Goal: Check status: Check status

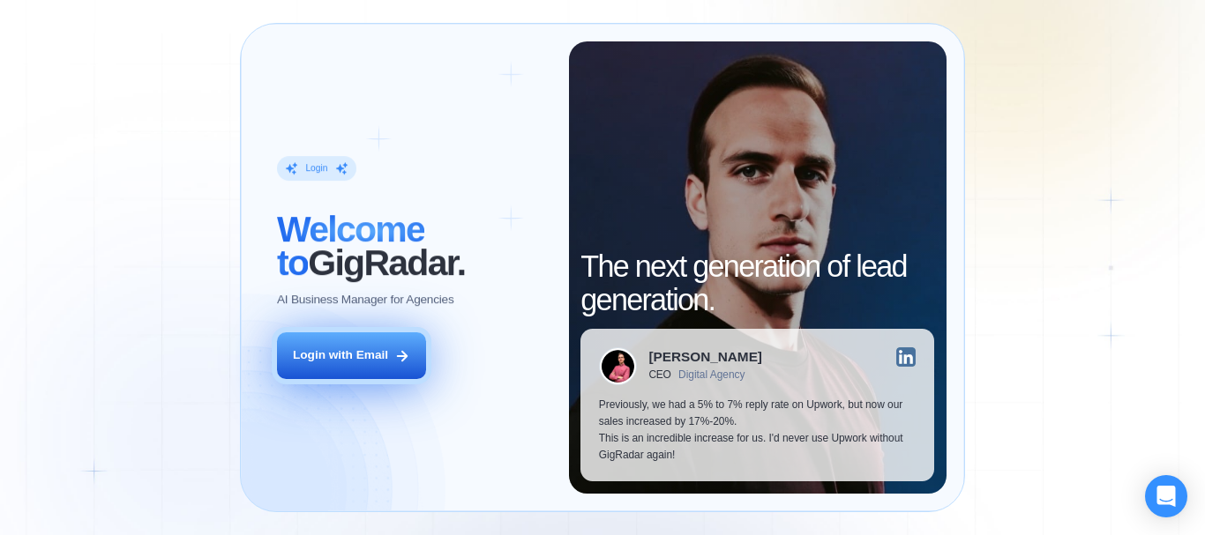
click at [336, 363] on div "Login with Email" at bounding box center [340, 356] width 95 height 17
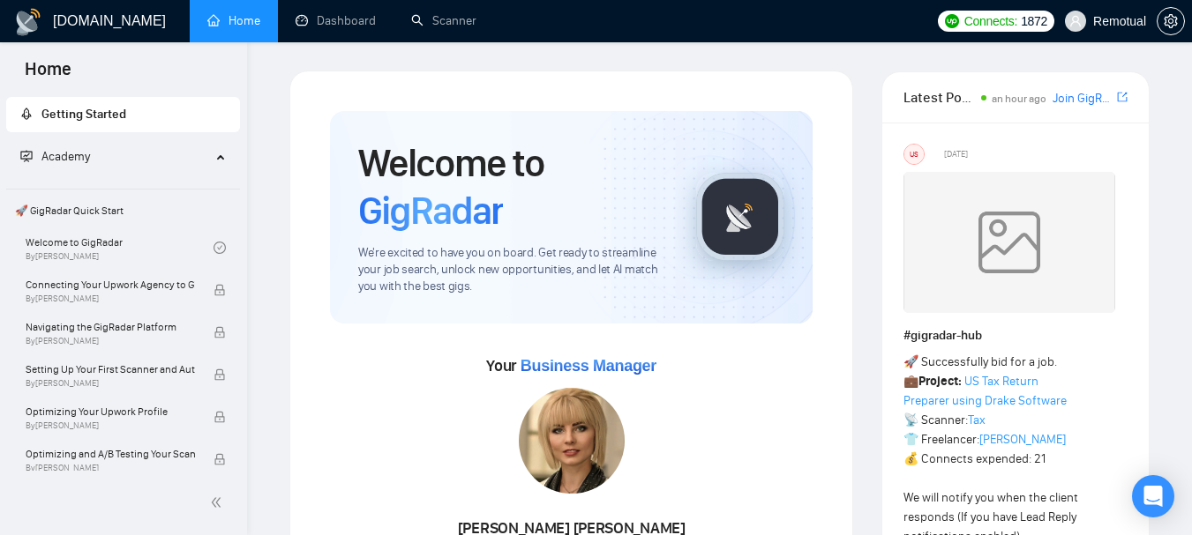
click at [361, 20] on link "Dashboard" at bounding box center [335, 20] width 80 height 15
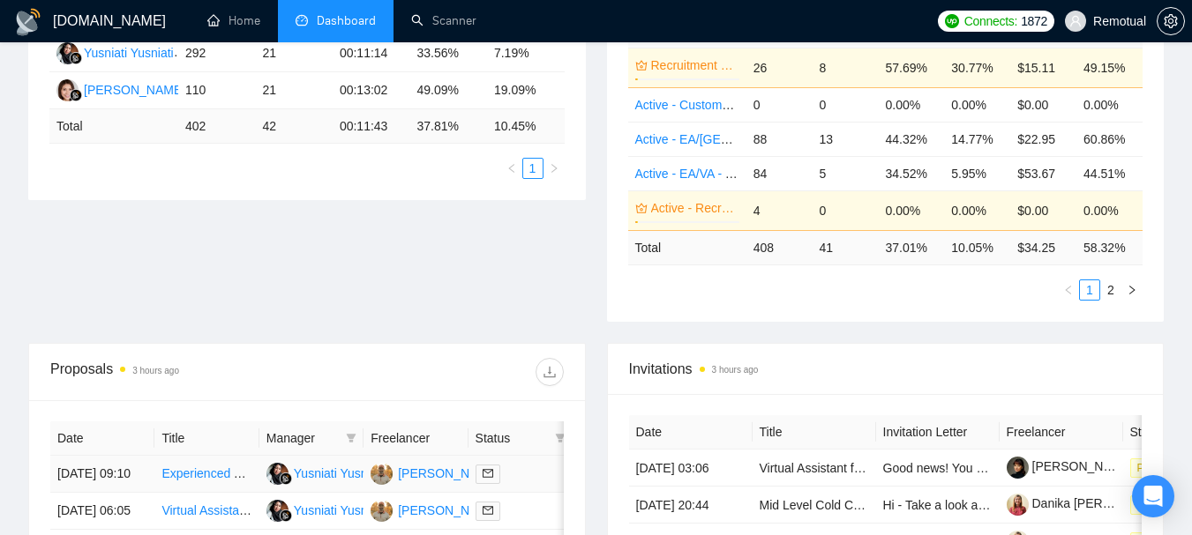
scroll to position [353, 0]
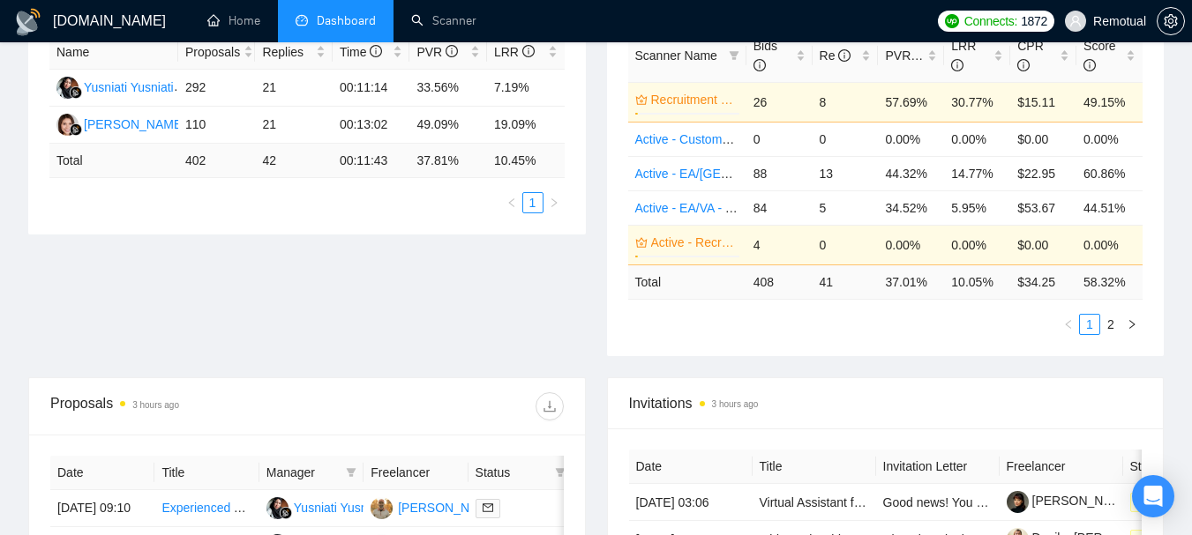
click at [429, 299] on div "Proposal Sending Stats 3 hours ago By manager By Freelancer Name Proposals Repl…" at bounding box center [596, 168] width 1156 height 420
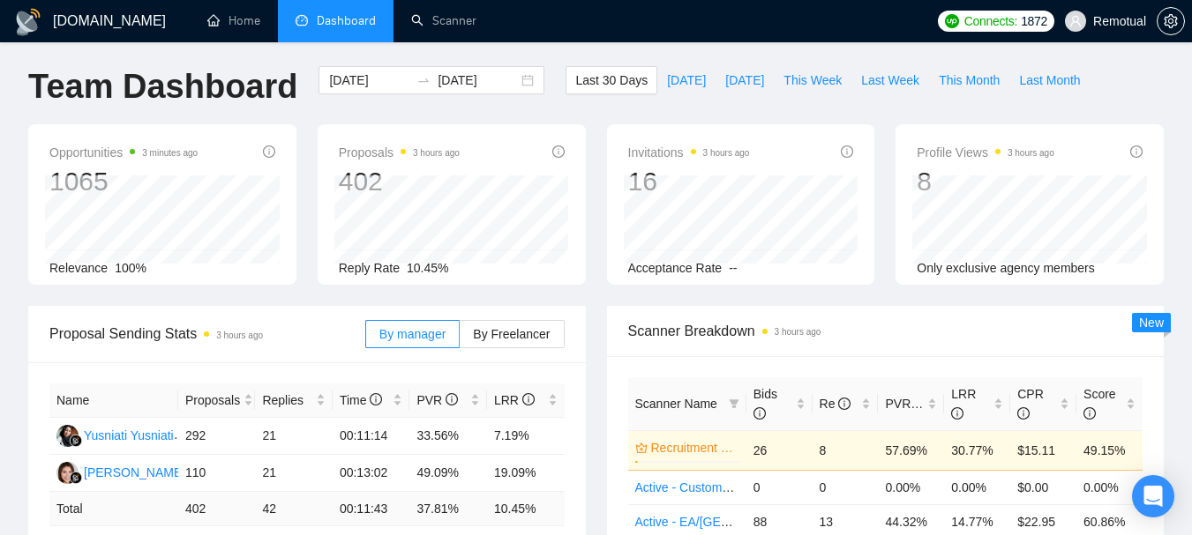
scroll to position [0, 0]
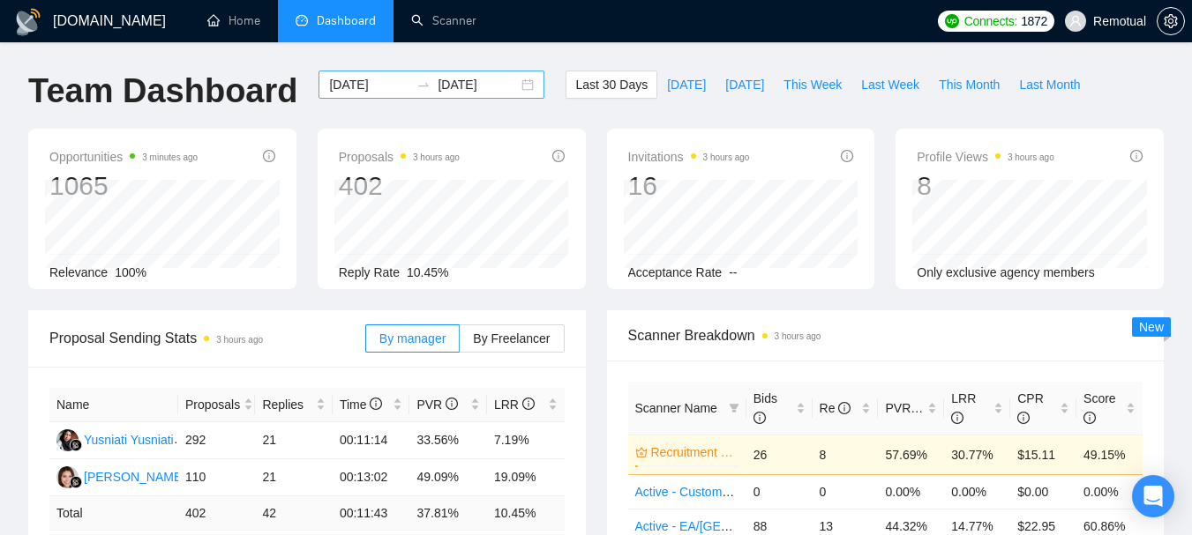
click at [517, 74] on div "2025-08-17 2025-09-16" at bounding box center [431, 85] width 226 height 28
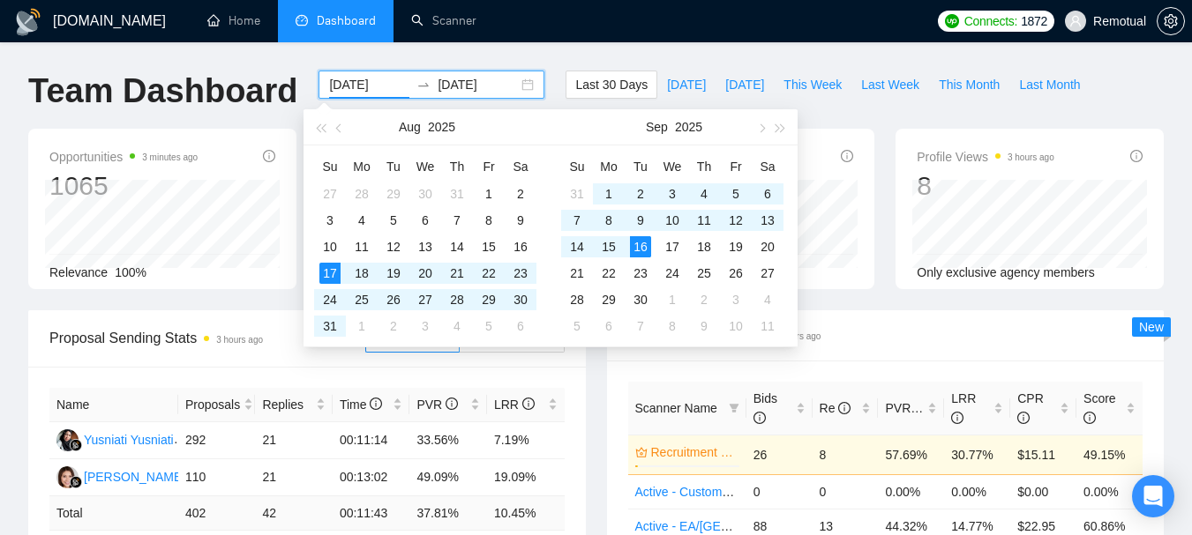
click at [514, 81] on div "2025-08-17 2025-09-16" at bounding box center [431, 85] width 226 height 28
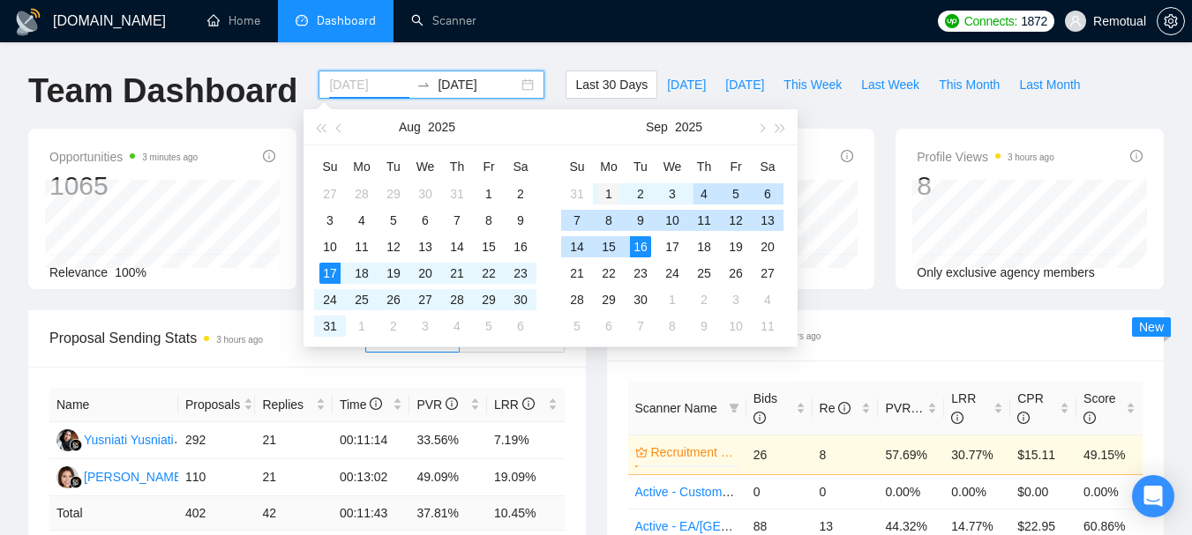
type input "2025-09-01"
drag, startPoint x: 606, startPoint y: 191, endPoint x: 603, endPoint y: 201, distance: 10.9
click at [606, 191] on div "1" at bounding box center [608, 193] width 21 height 21
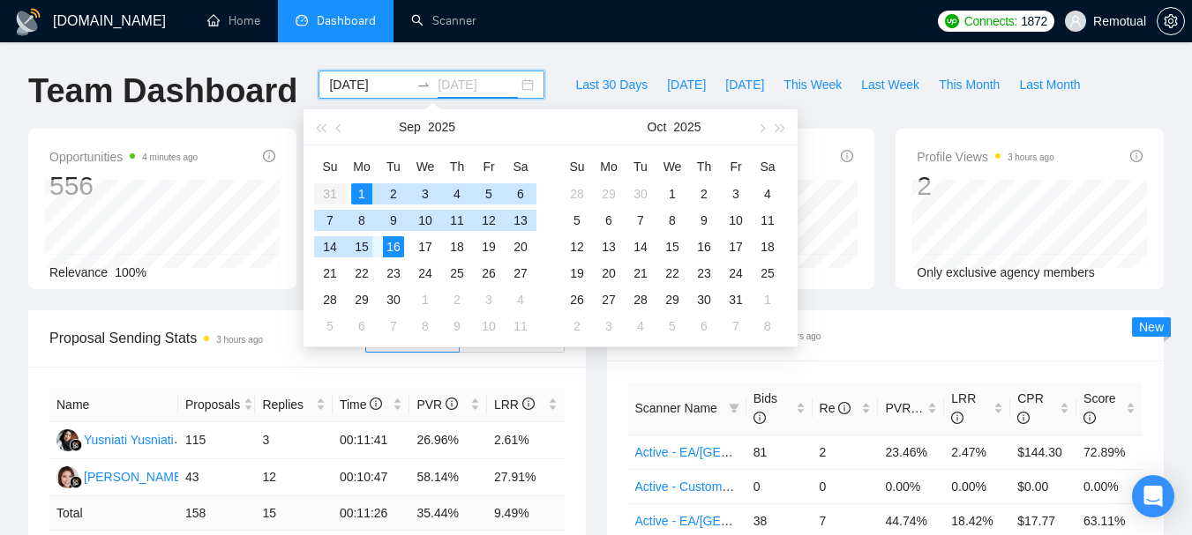
click at [367, 245] on div "15" at bounding box center [361, 246] width 21 height 21
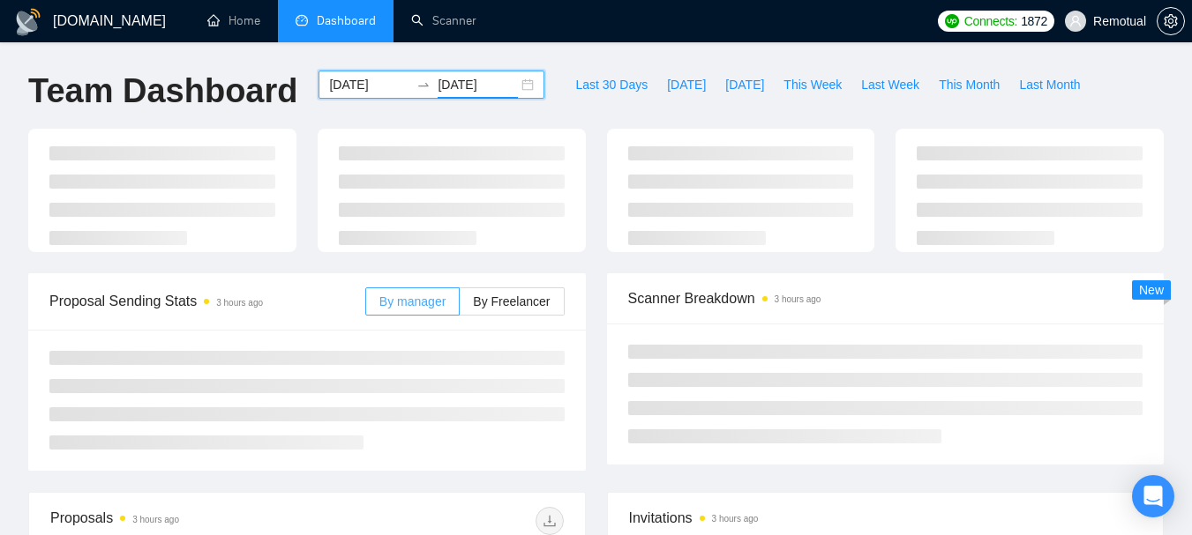
type input "2025-09-15"
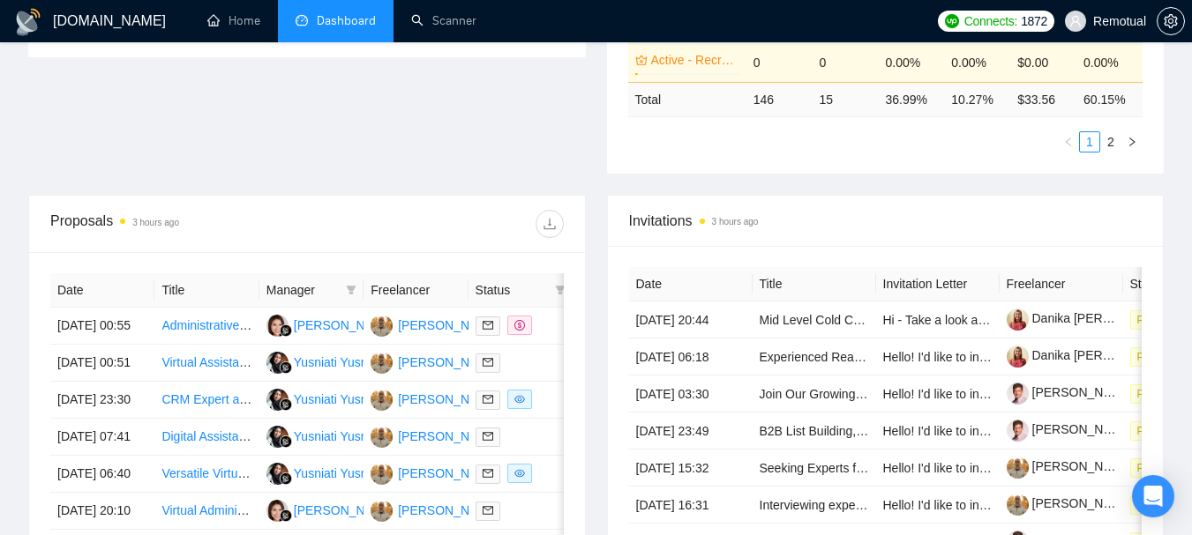
scroll to position [529, 0]
click at [552, 227] on icon "download" at bounding box center [549, 225] width 14 height 14
